Goal: Check status

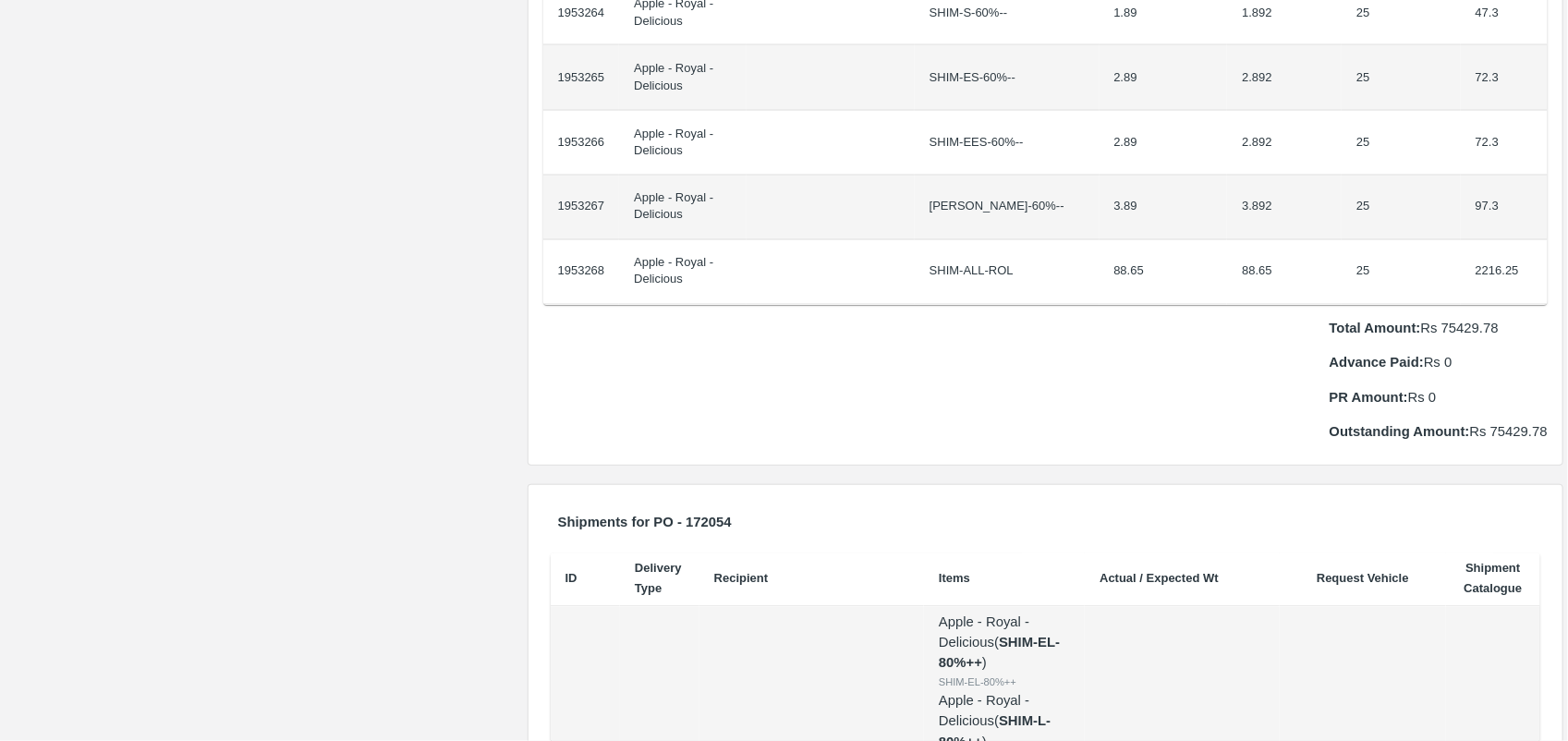
scroll to position [1398, 0]
click at [1167, 509] on div "Shipments for PO - 172054" at bounding box center [1046, 527] width 1004 height 46
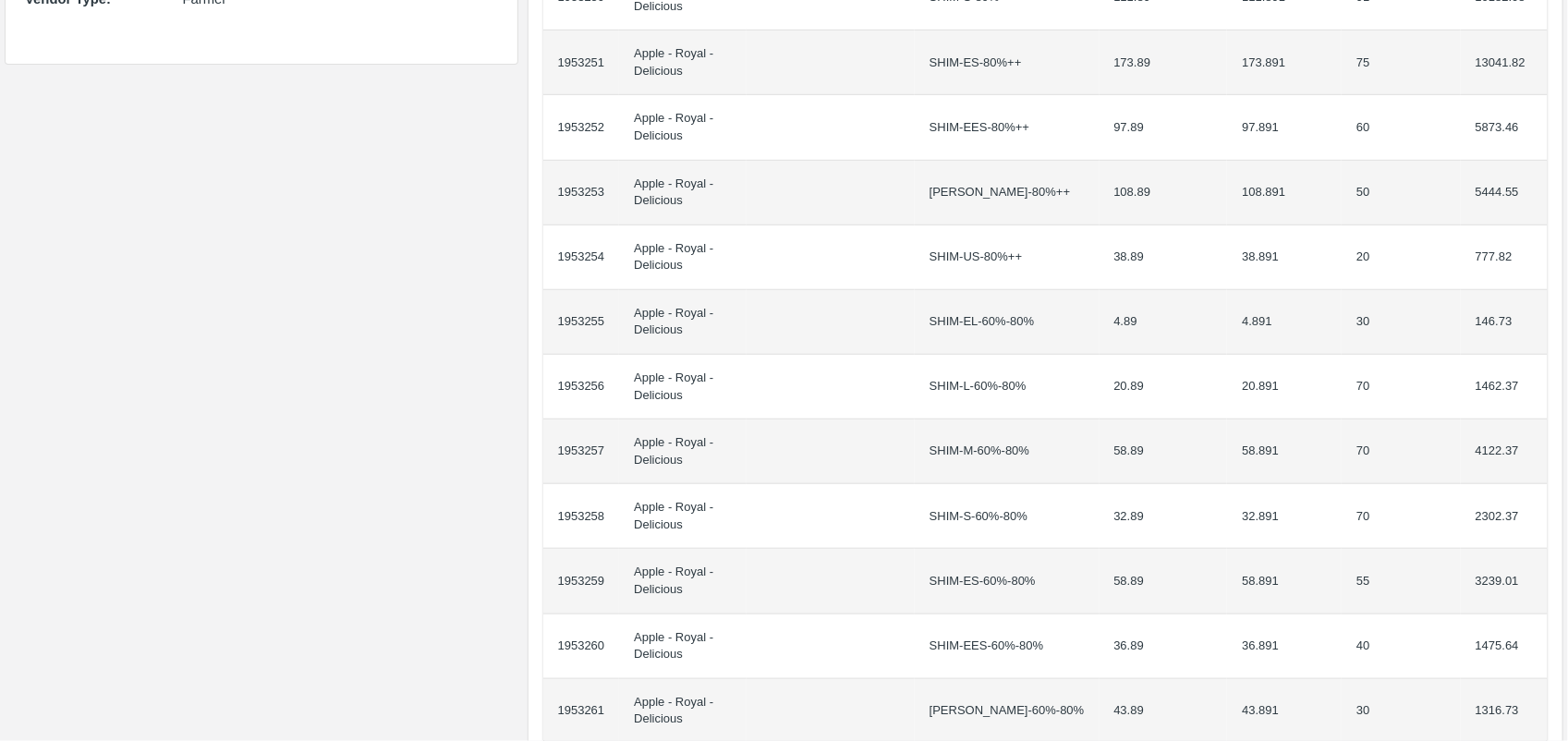
scroll to position [0, 0]
